Goal: Task Accomplishment & Management: Manage account settings

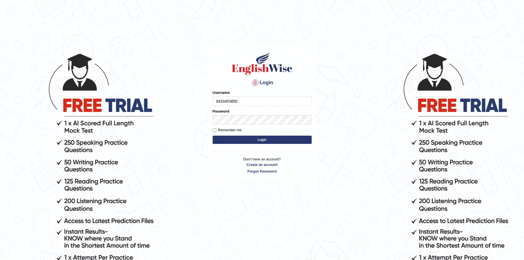
type input "0433453850"
click at [263, 139] on button "Login" at bounding box center [262, 140] width 99 height 8
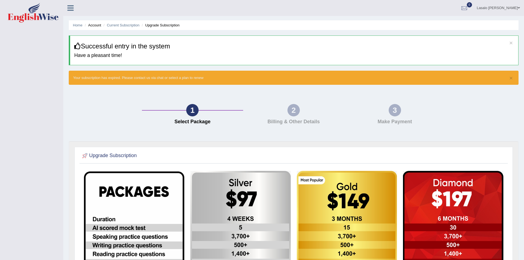
click at [515, 6] on link "Lasalo iosefo Mulipola" at bounding box center [497, 7] width 51 height 14
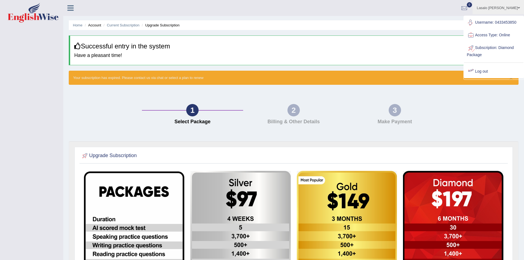
click at [477, 72] on link "Log out" at bounding box center [493, 71] width 59 height 13
